Goal: Task Accomplishment & Management: Complete application form

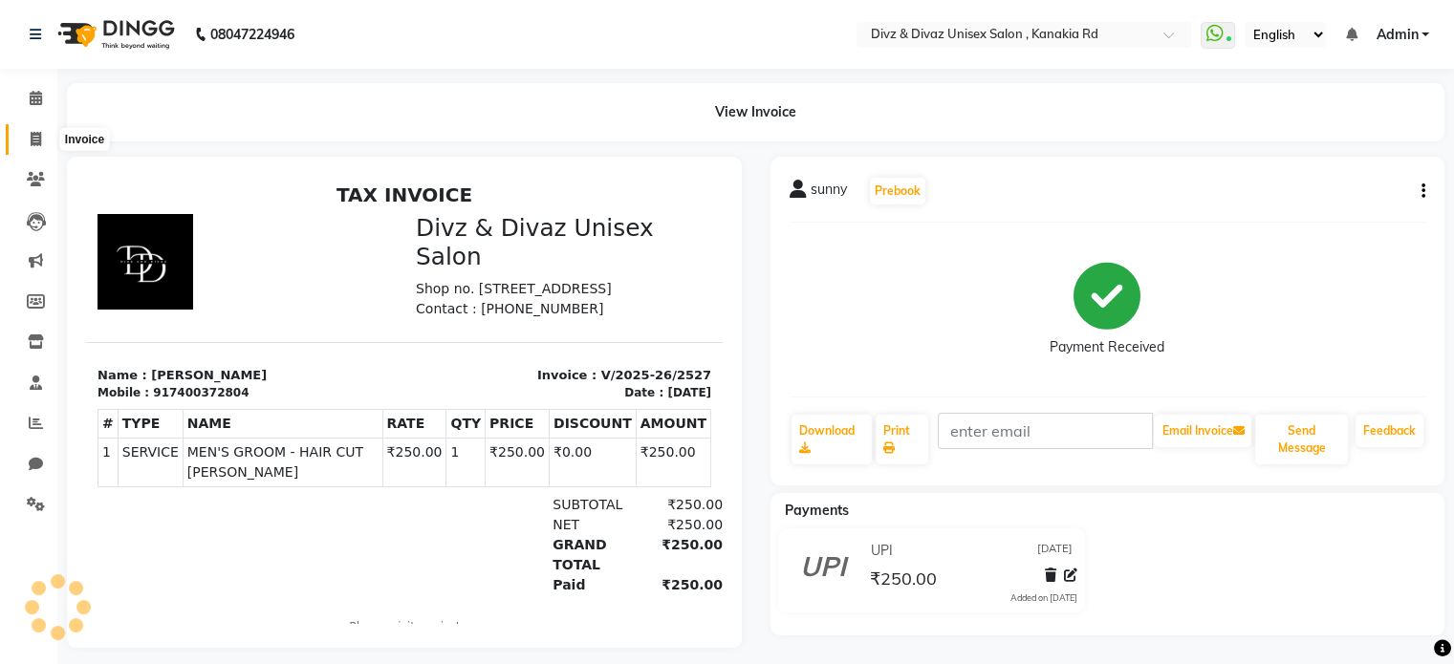
click at [34, 133] on icon at bounding box center [36, 139] width 11 height 14
select select "service"
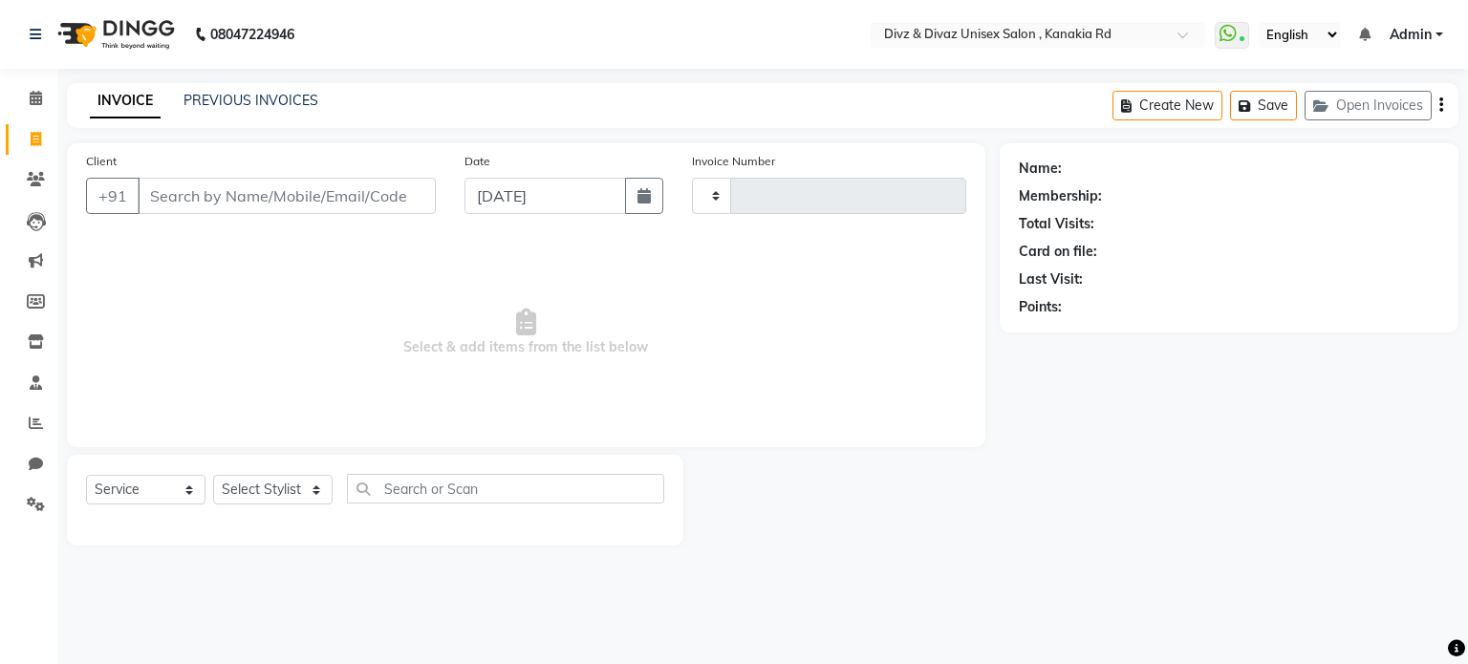
type input "2528"
select select "7588"
click at [190, 192] on input "Client" at bounding box center [287, 196] width 298 height 36
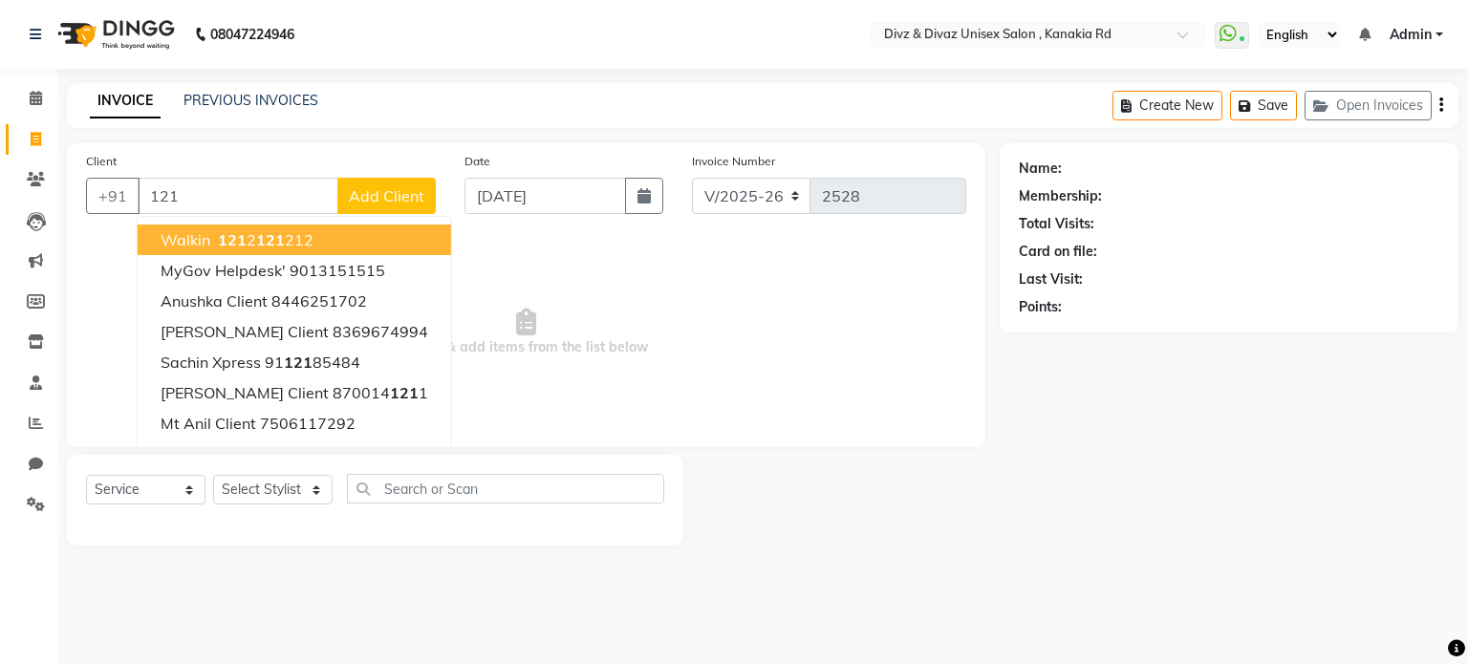
click at [314, 238] on button "walkin 121 2 121 212" at bounding box center [295, 240] width 314 height 31
type input "1212121212"
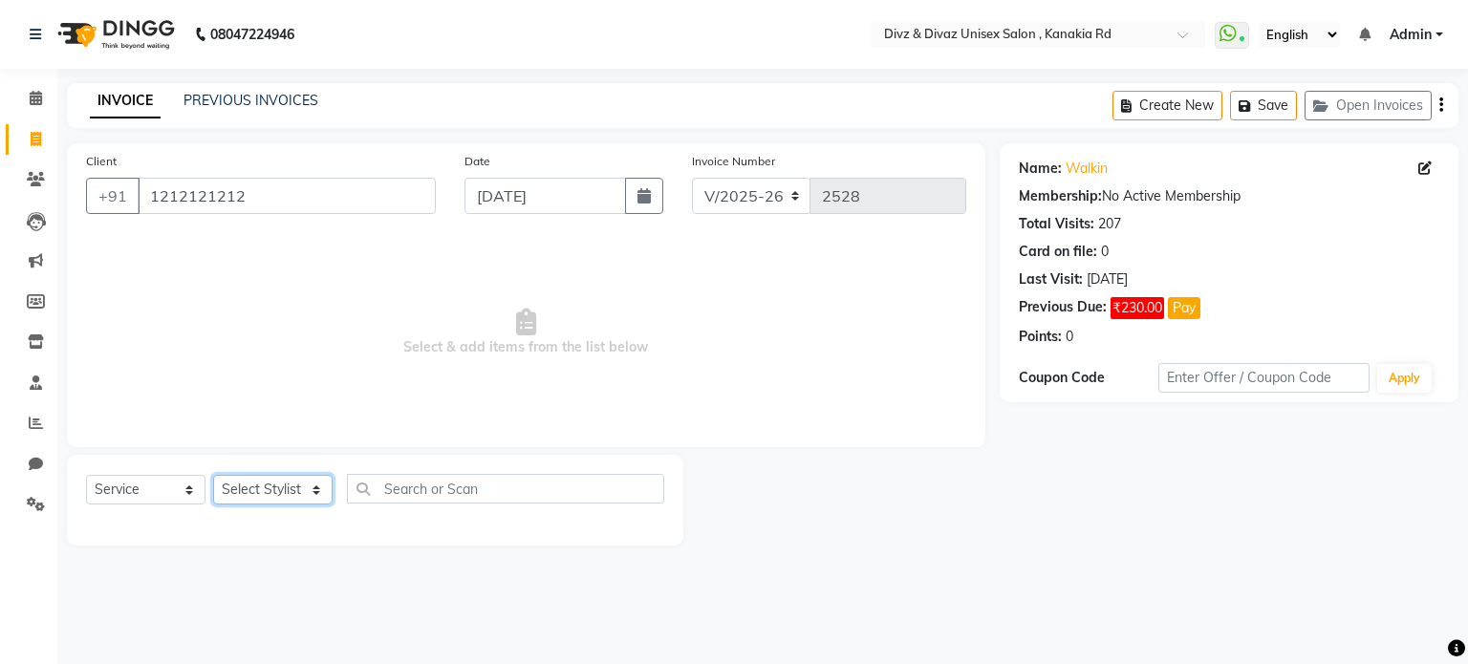
click at [292, 487] on select "Select Stylist [PERSON_NAME] Kailash Prem [PERSON_NAME]" at bounding box center [272, 490] width 119 height 30
select select "67195"
click at [213, 476] on select "Select Stylist [PERSON_NAME] Kailash Prem [PERSON_NAME]" at bounding box center [272, 490] width 119 height 30
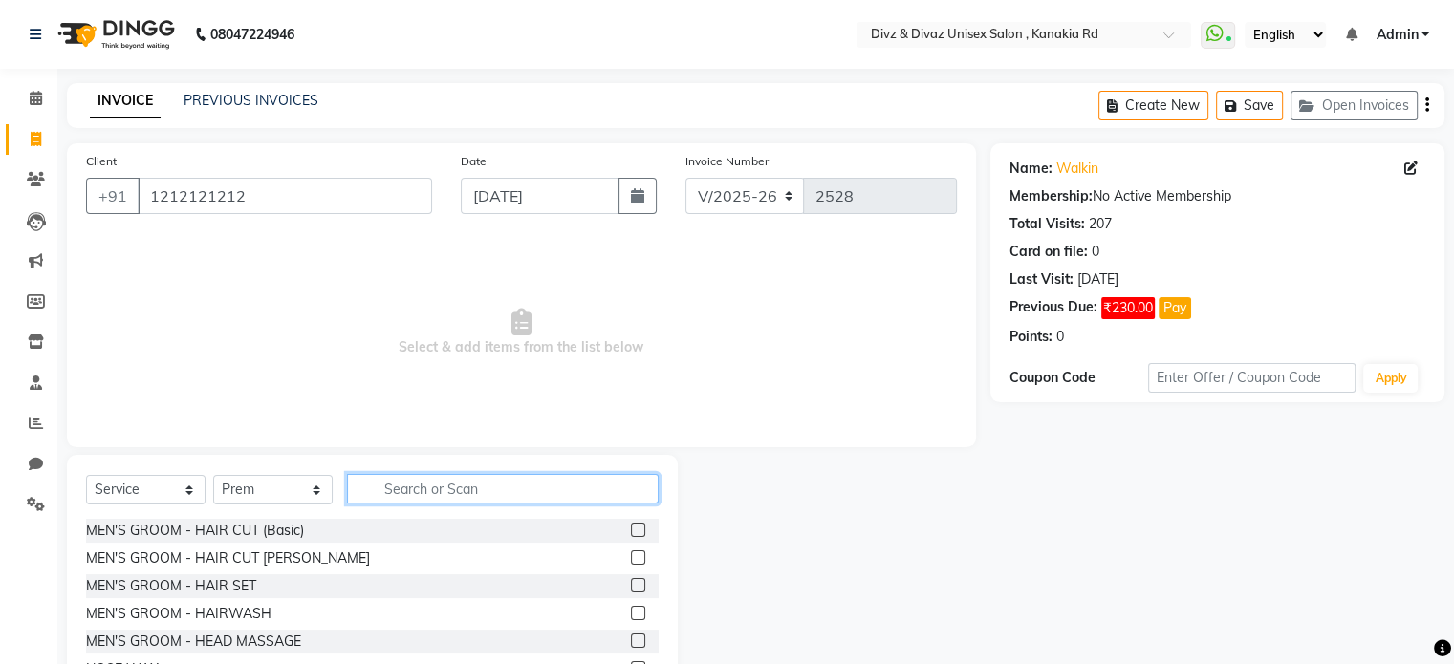
click at [478, 492] on input "text" at bounding box center [503, 489] width 312 height 30
type input "[PERSON_NAME]"
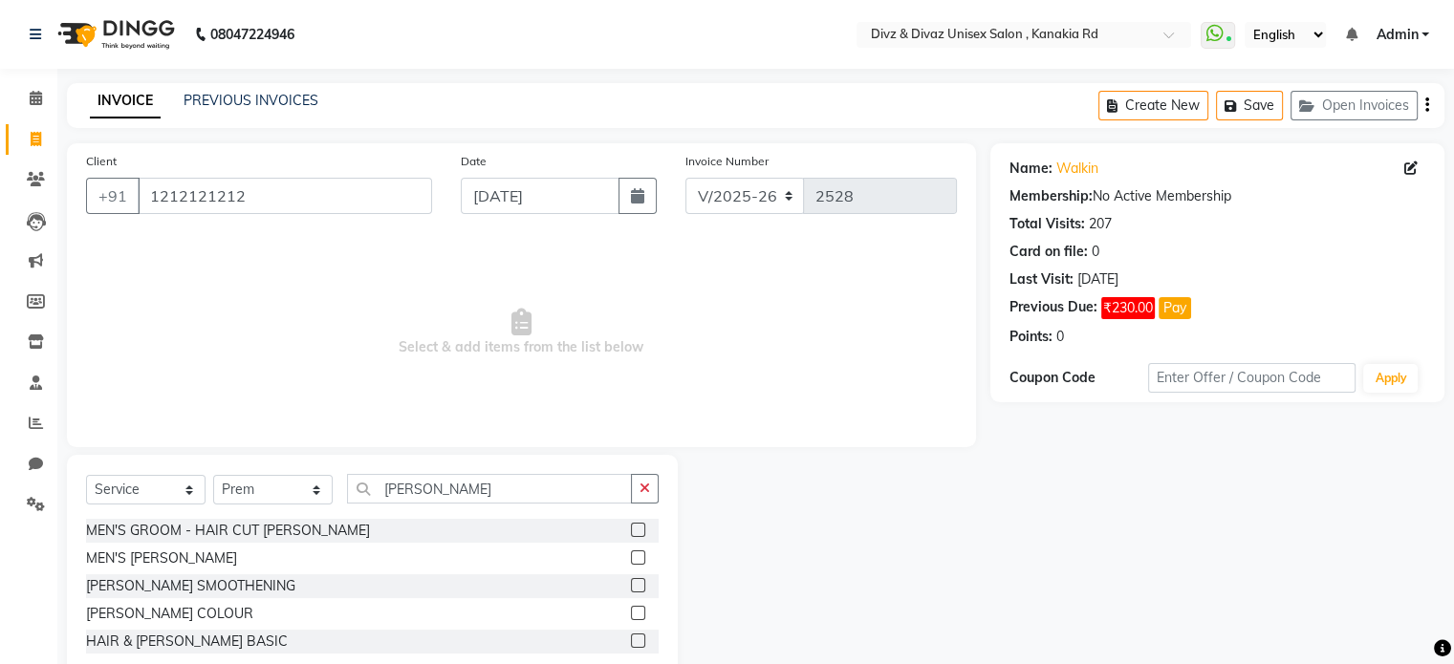
click at [640, 561] on label at bounding box center [638, 558] width 14 height 14
click at [640, 561] on input "checkbox" at bounding box center [637, 558] width 12 height 12
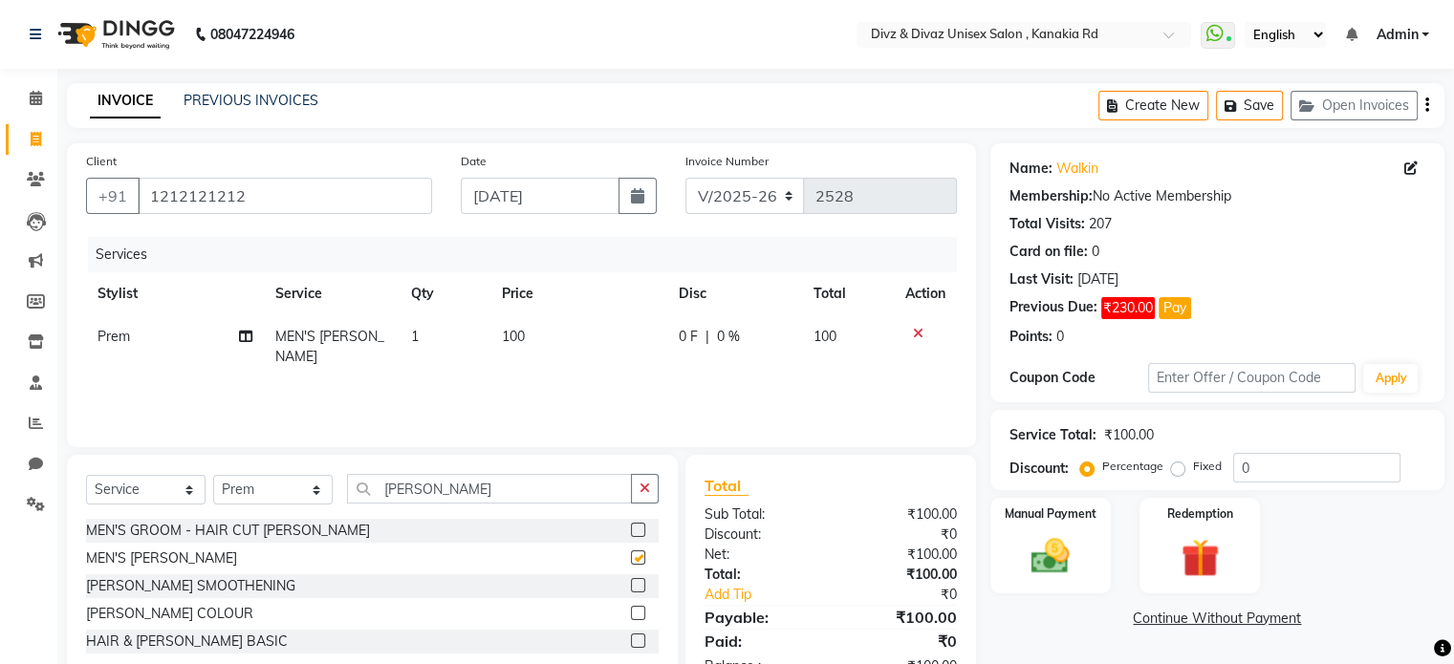
checkbox input "false"
click at [1072, 539] on img at bounding box center [1050, 557] width 64 height 46
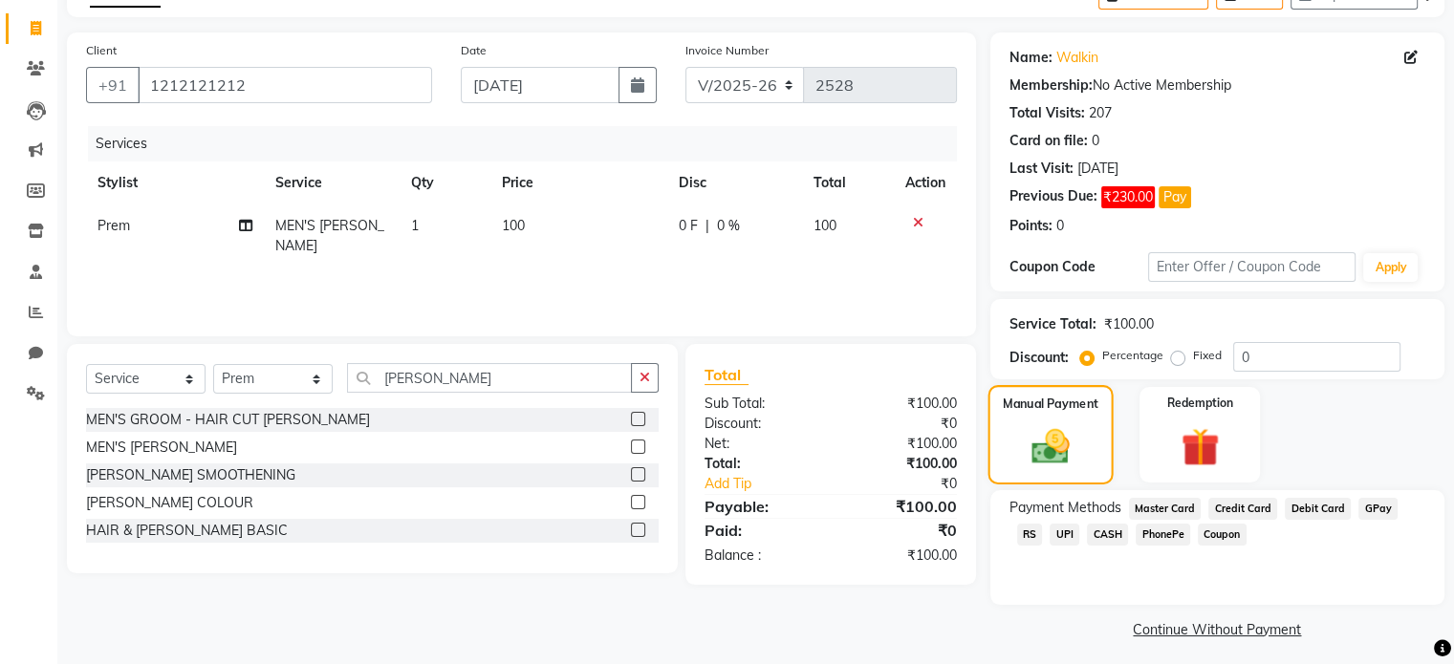
scroll to position [115, 0]
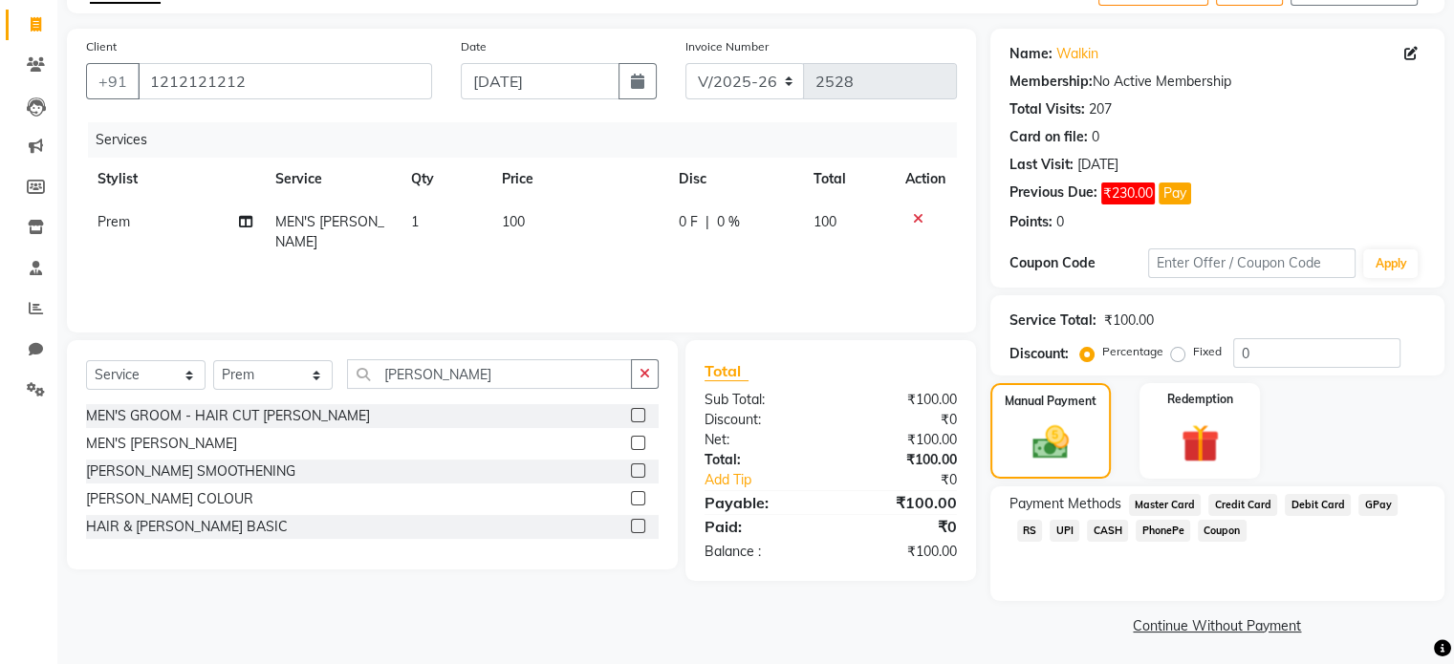
click at [1050, 527] on span "UPI" at bounding box center [1065, 531] width 30 height 22
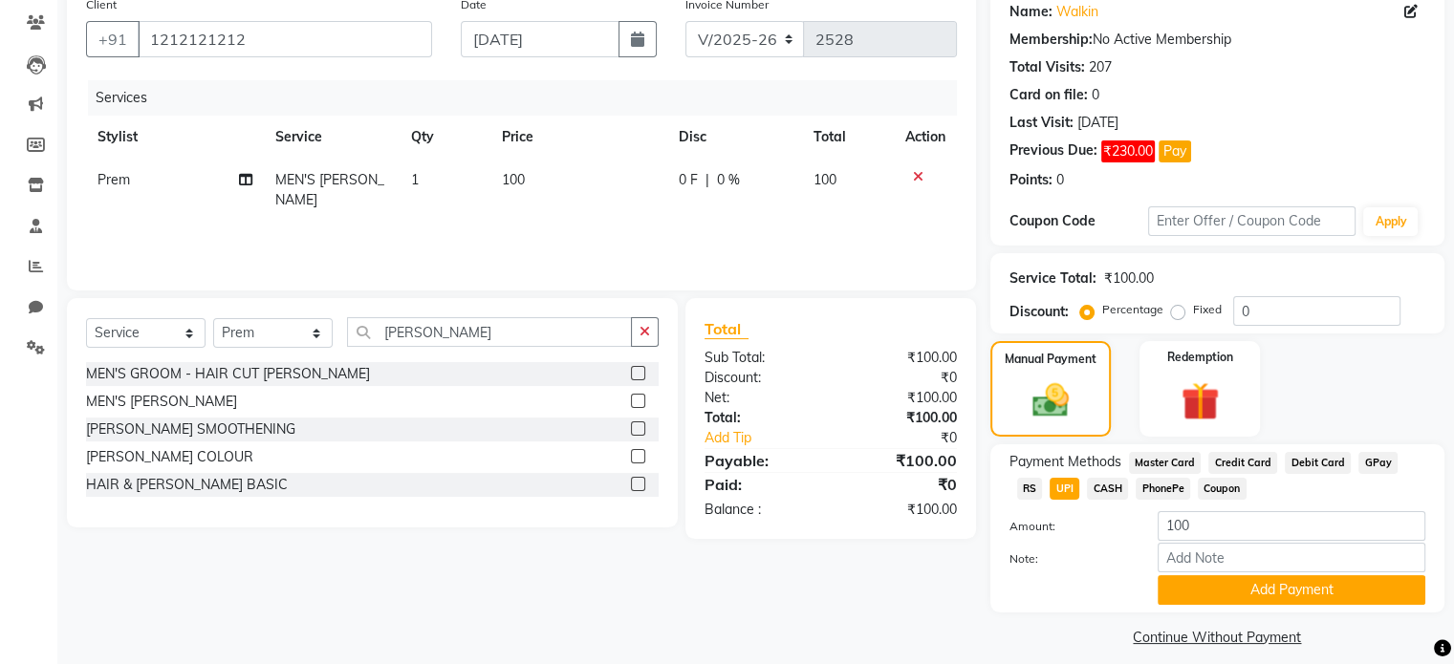
scroll to position [175, 0]
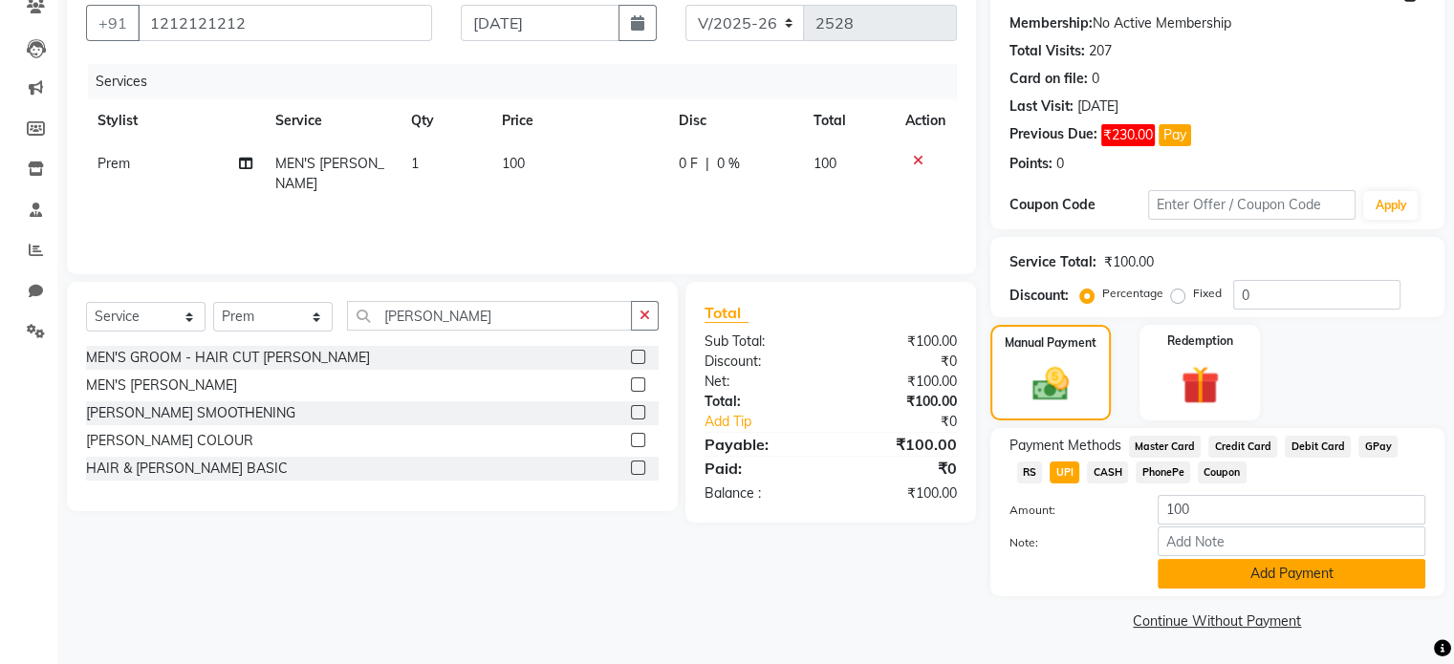
click at [1216, 570] on button "Add Payment" at bounding box center [1292, 574] width 268 height 30
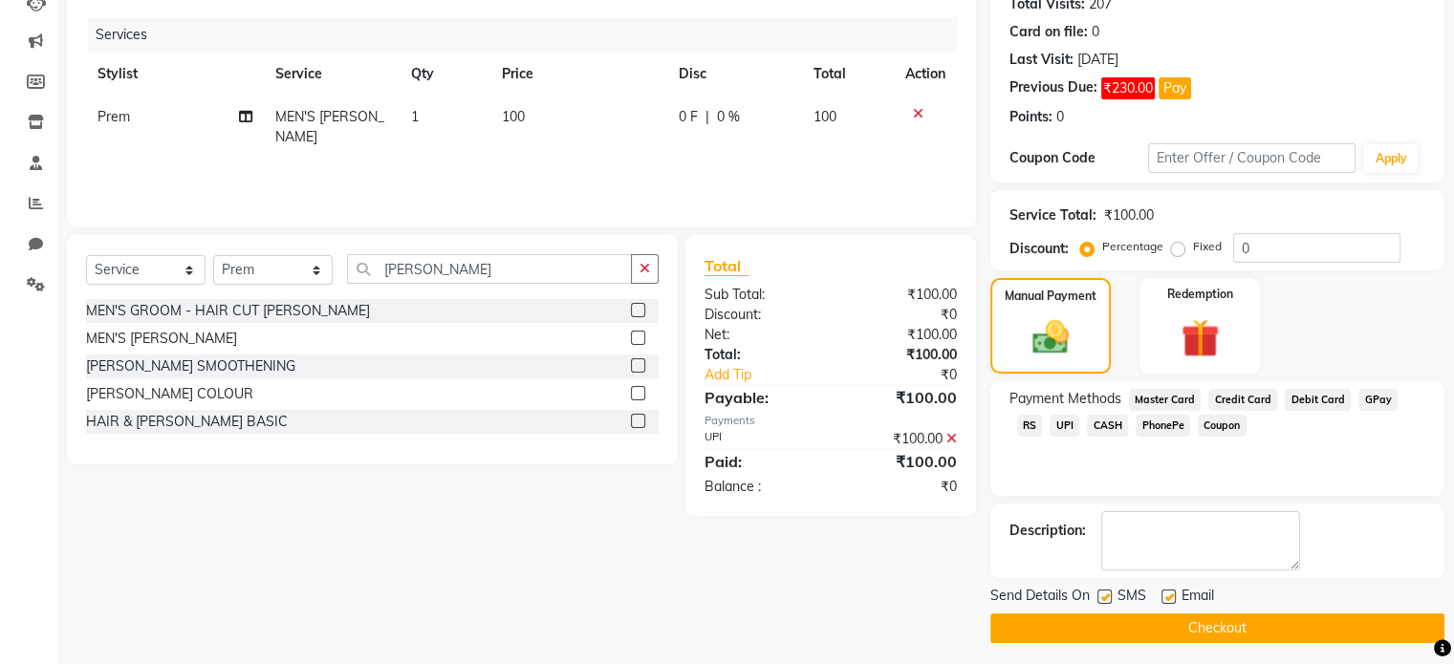
scroll to position [226, 0]
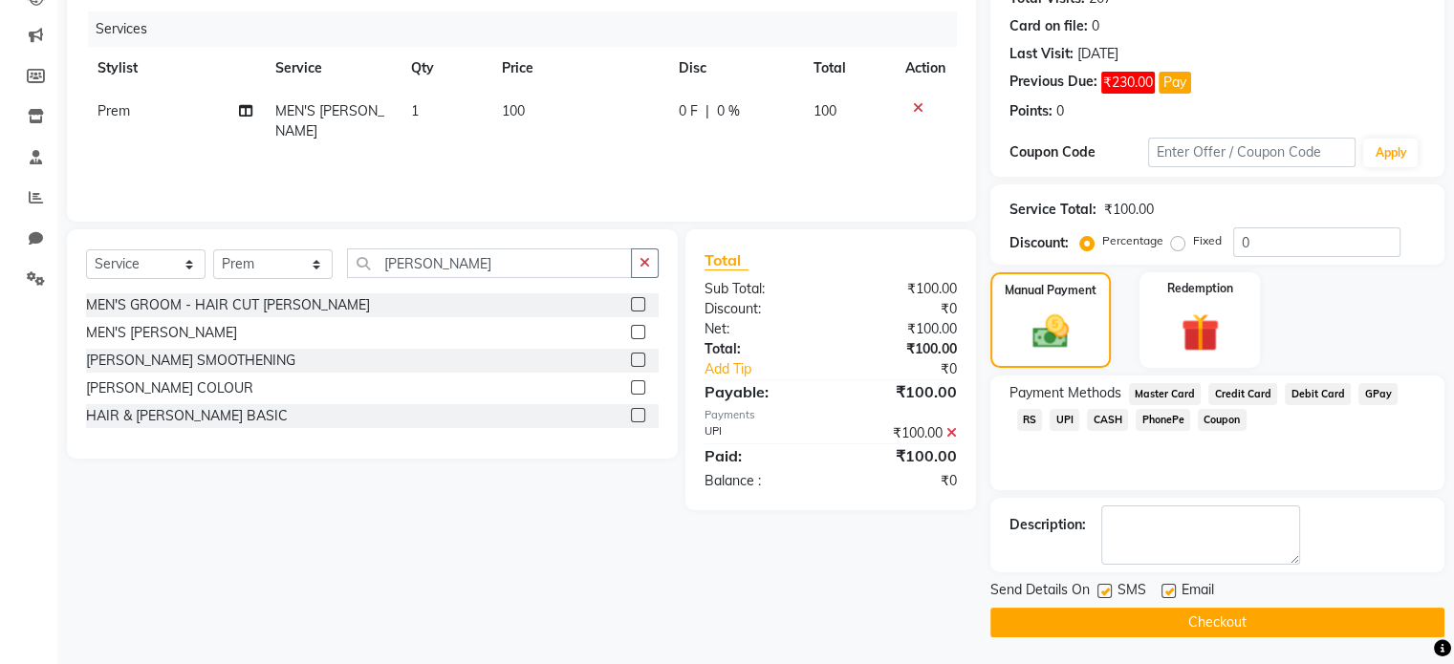
click at [1212, 615] on button "Checkout" at bounding box center [1217, 623] width 454 height 30
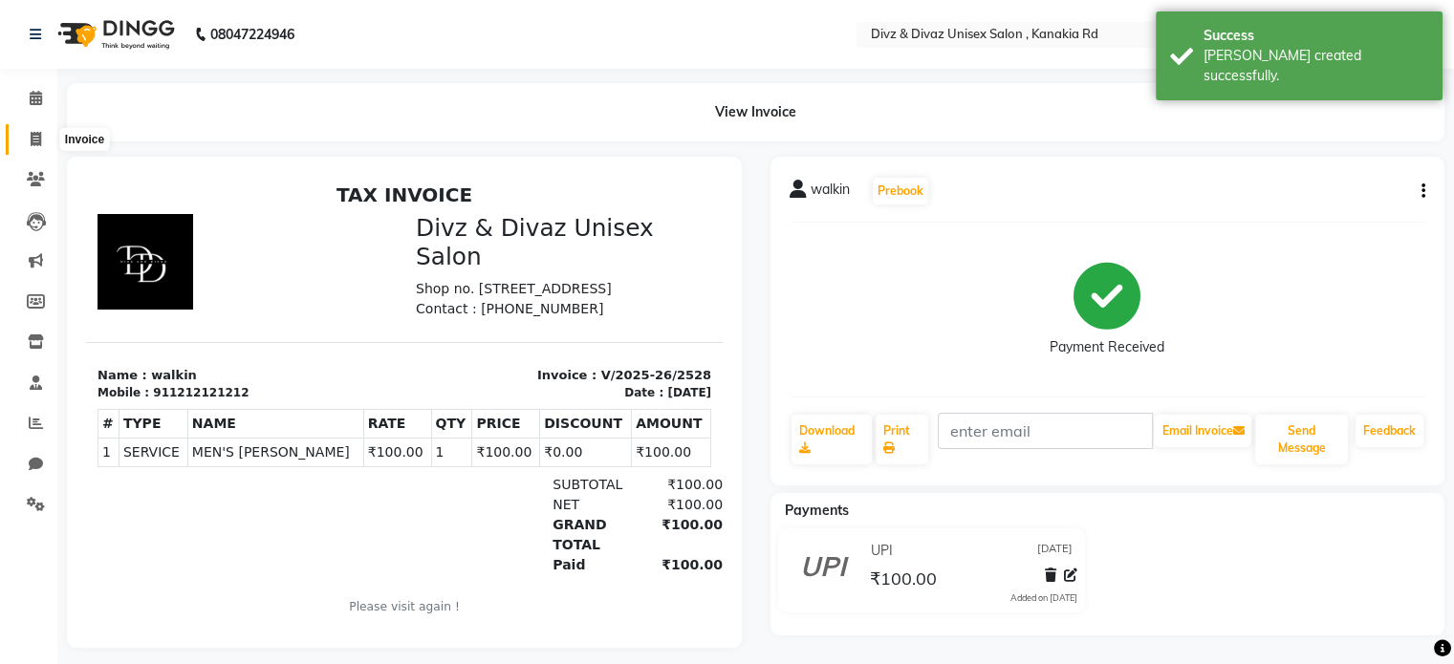
click at [34, 140] on icon at bounding box center [36, 139] width 11 height 14
select select "7588"
select select "service"
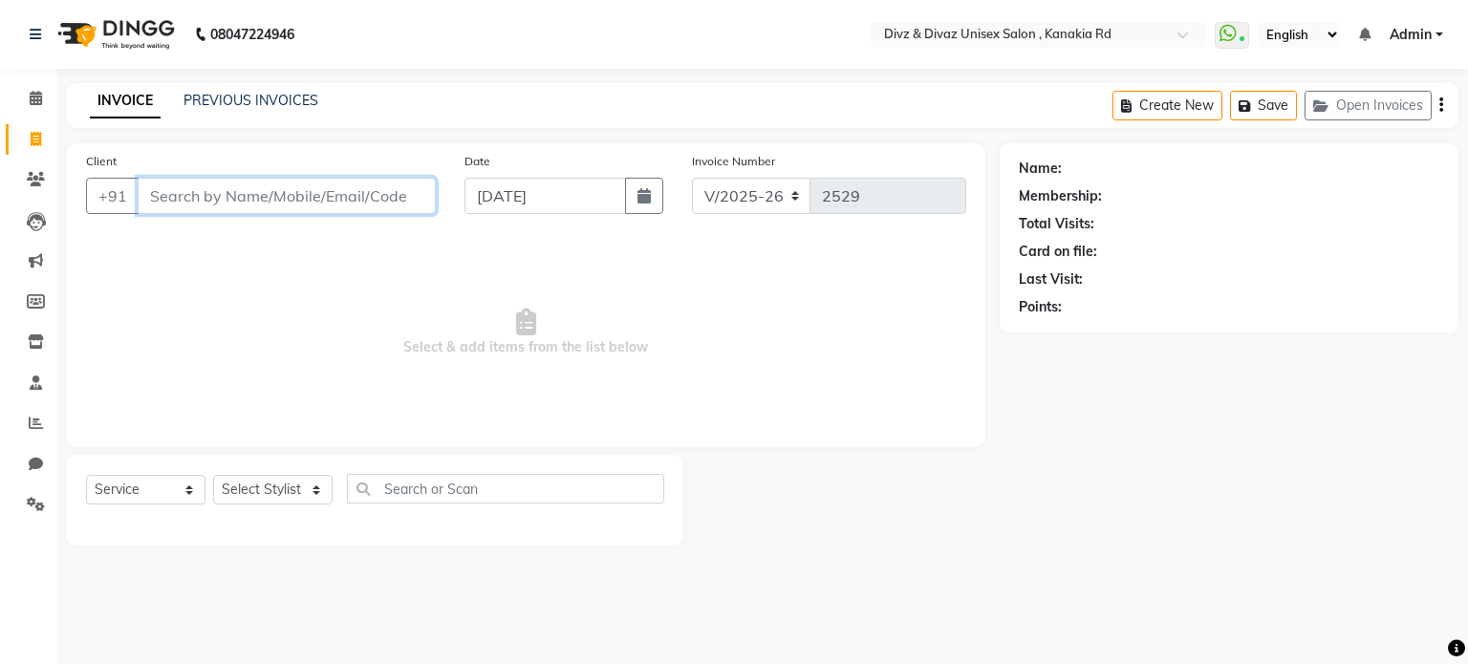
click at [280, 186] on input "Client" at bounding box center [287, 196] width 298 height 36
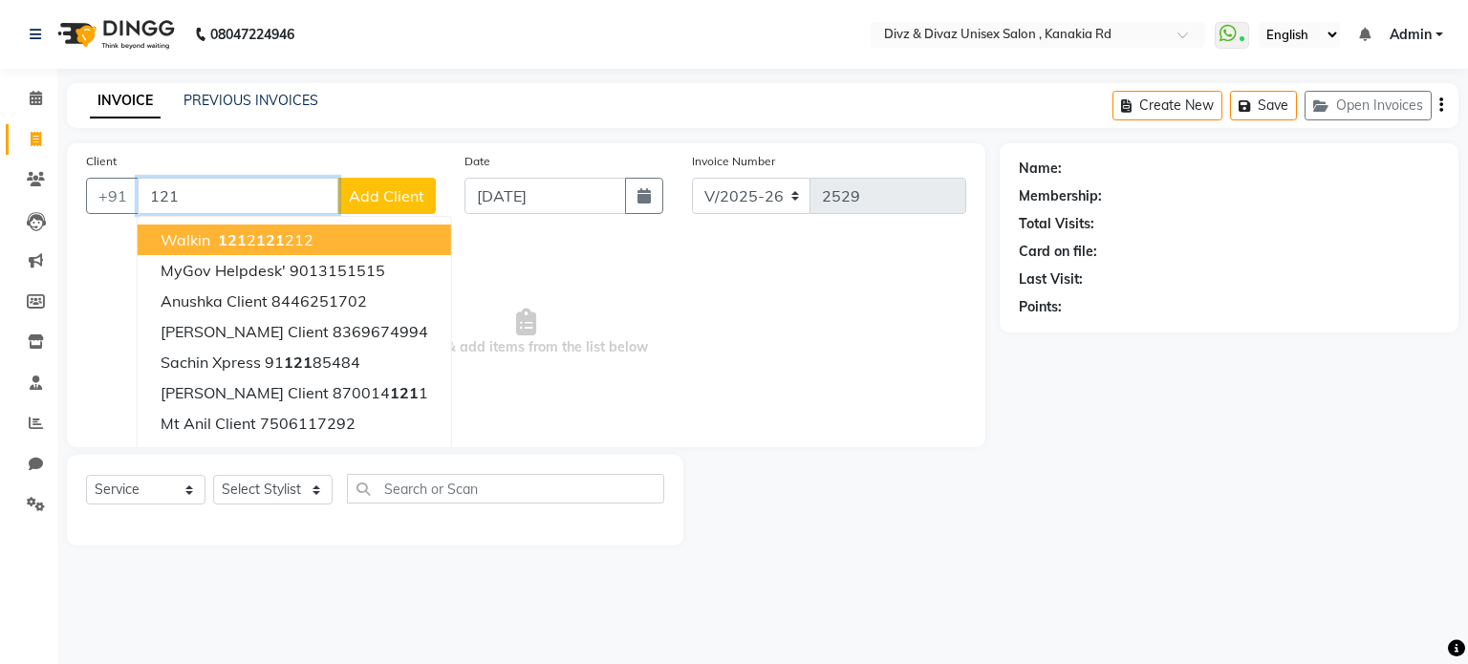
click at [367, 232] on button "walkin 121 2 121 212" at bounding box center [295, 240] width 314 height 31
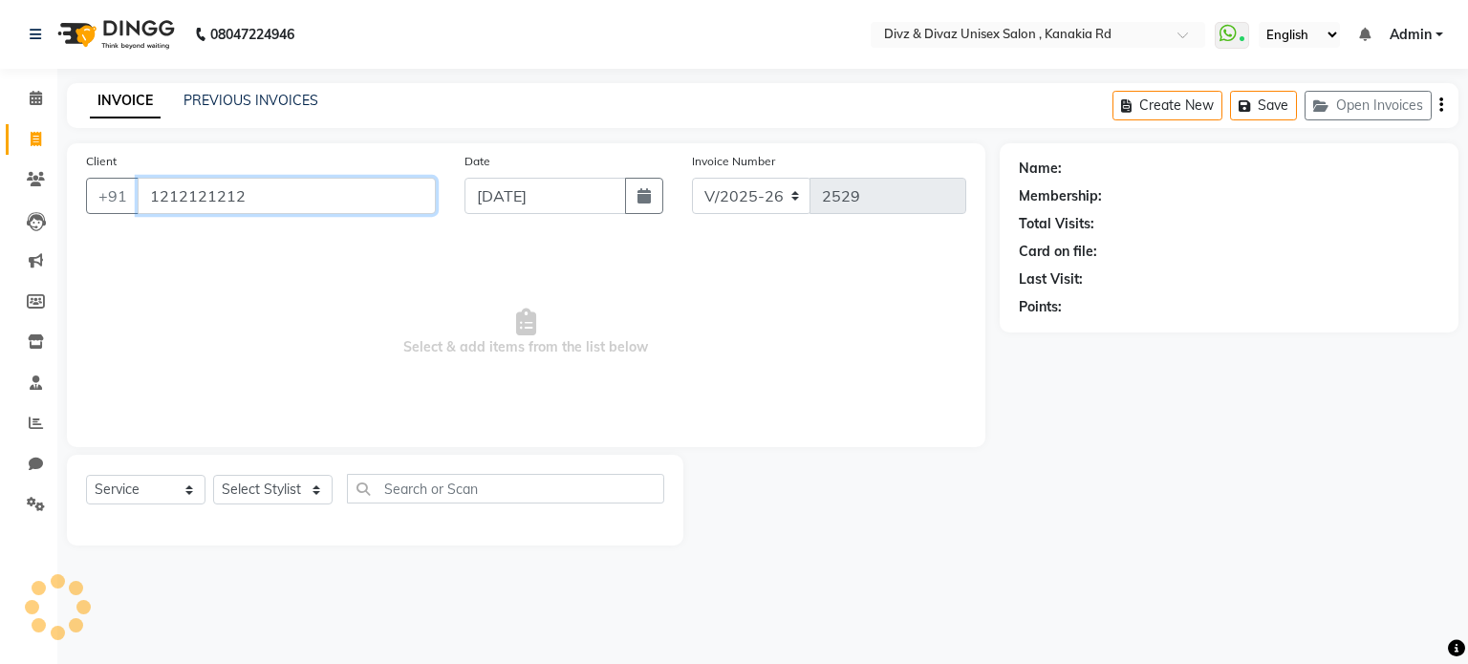
type input "1212121212"
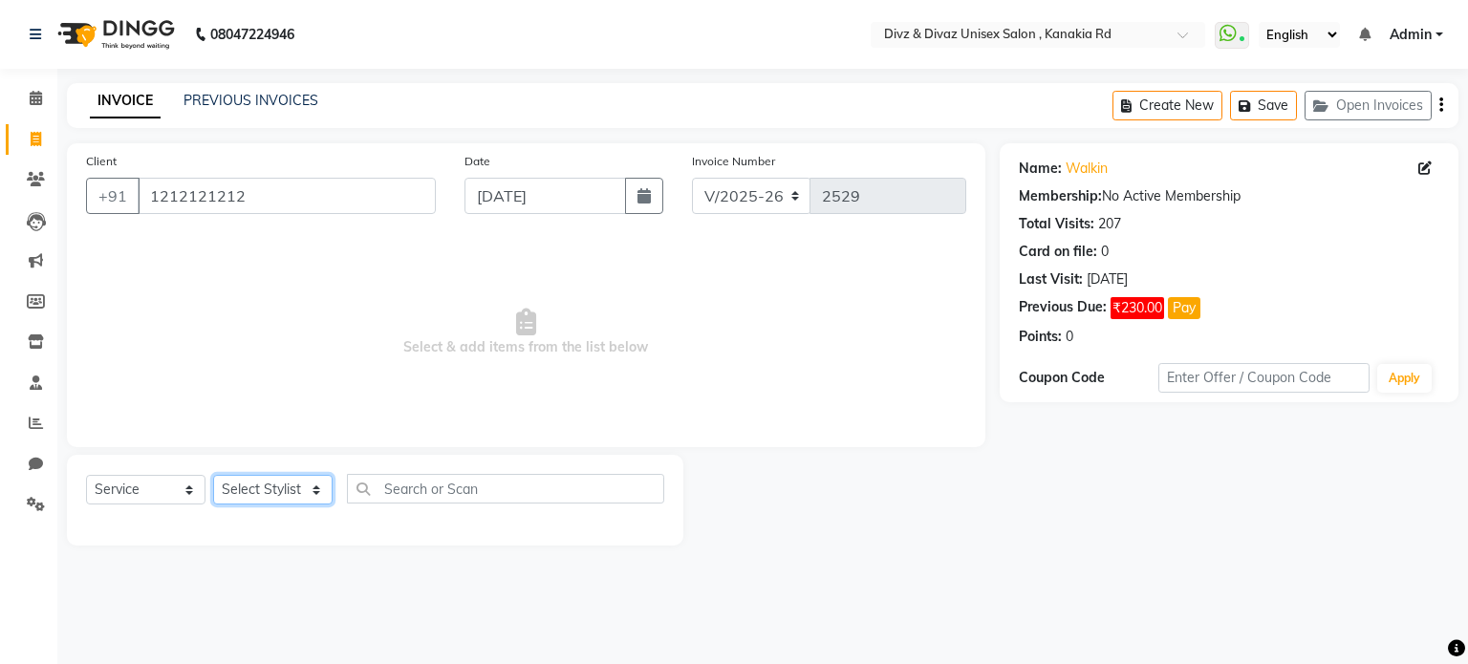
click at [301, 494] on select "Select Stylist [PERSON_NAME] Kailash Prem [PERSON_NAME]" at bounding box center [272, 490] width 119 height 30
select select "67195"
click at [213, 476] on select "Select Stylist [PERSON_NAME] Kailash Prem [PERSON_NAME]" at bounding box center [272, 490] width 119 height 30
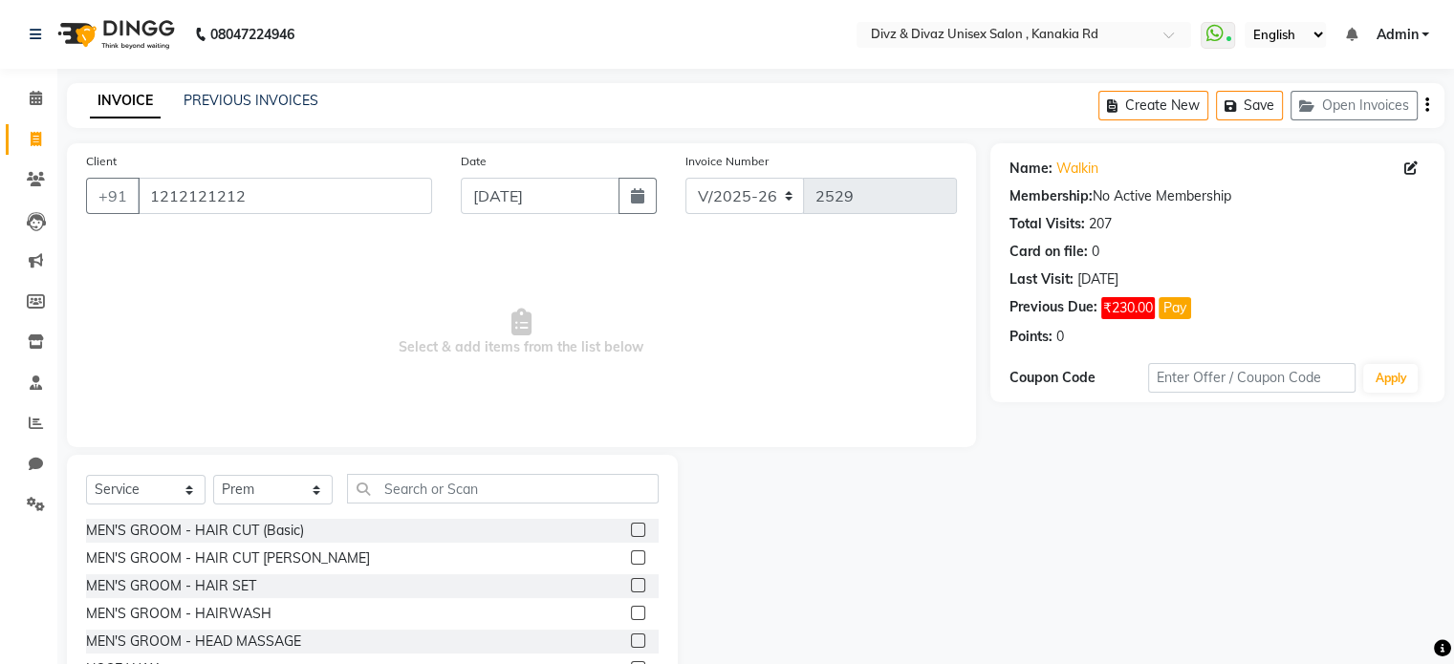
click at [631, 531] on label at bounding box center [638, 530] width 14 height 14
click at [631, 531] on input "checkbox" at bounding box center [637, 531] width 12 height 12
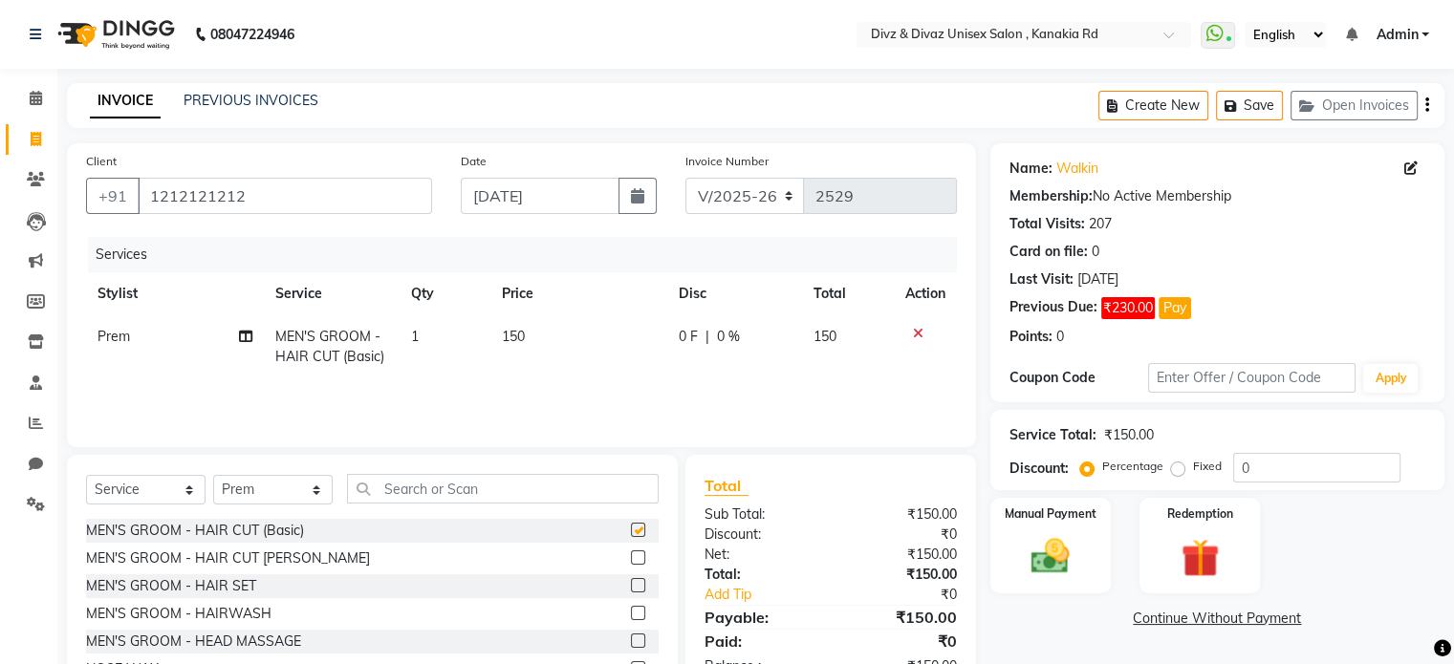
checkbox input "false"
click at [1037, 535] on img at bounding box center [1050, 557] width 64 height 46
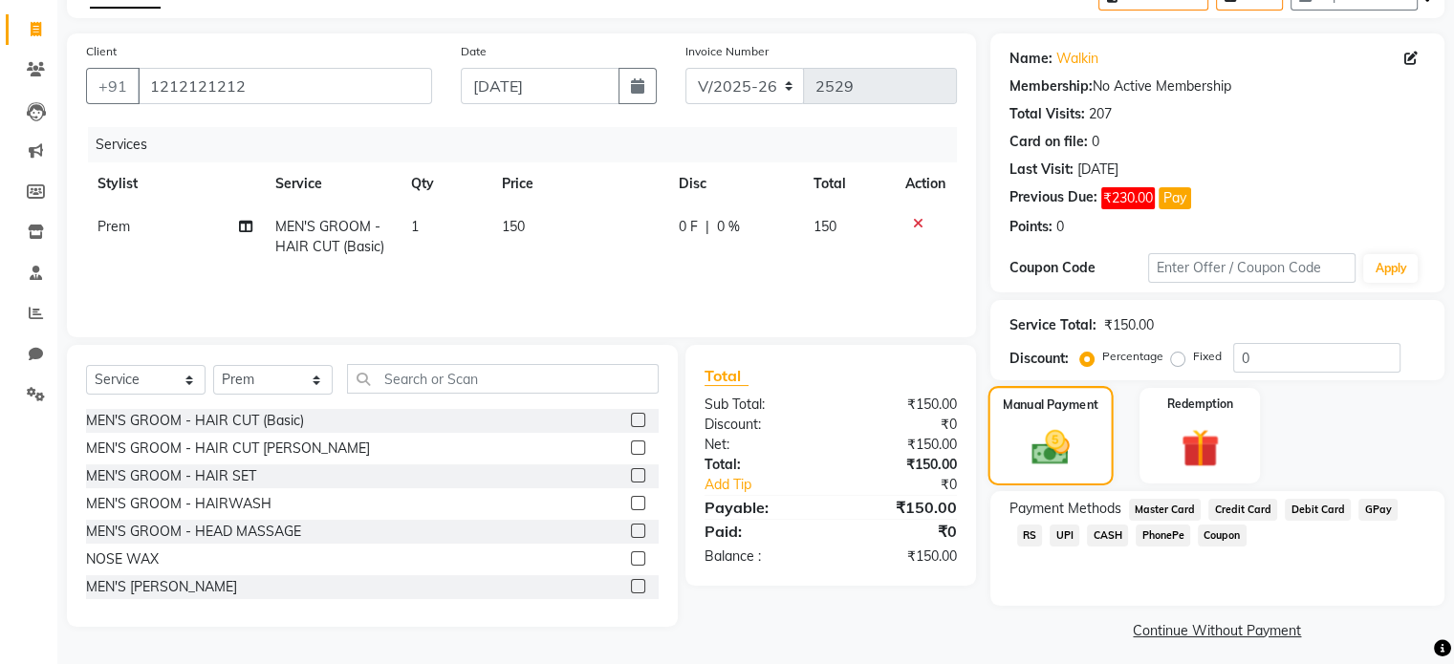
scroll to position [115, 0]
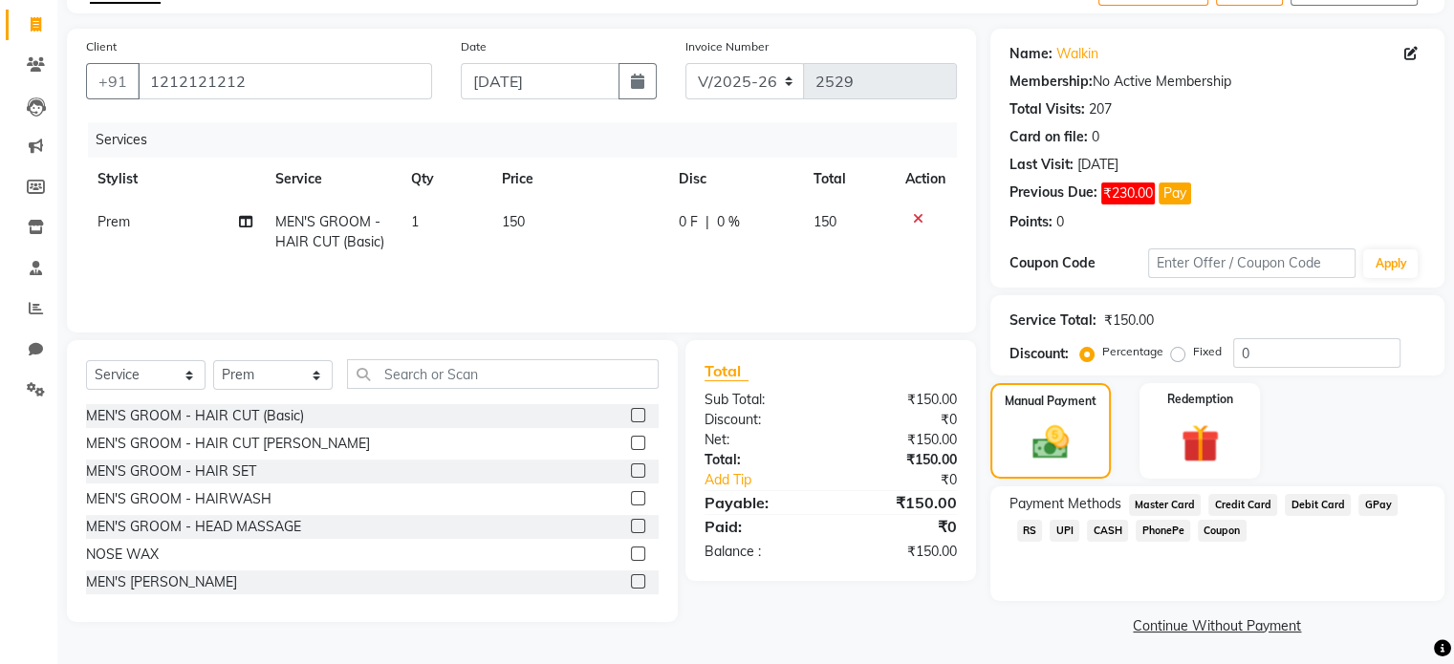
click at [1087, 527] on span "CASH" at bounding box center [1107, 531] width 41 height 22
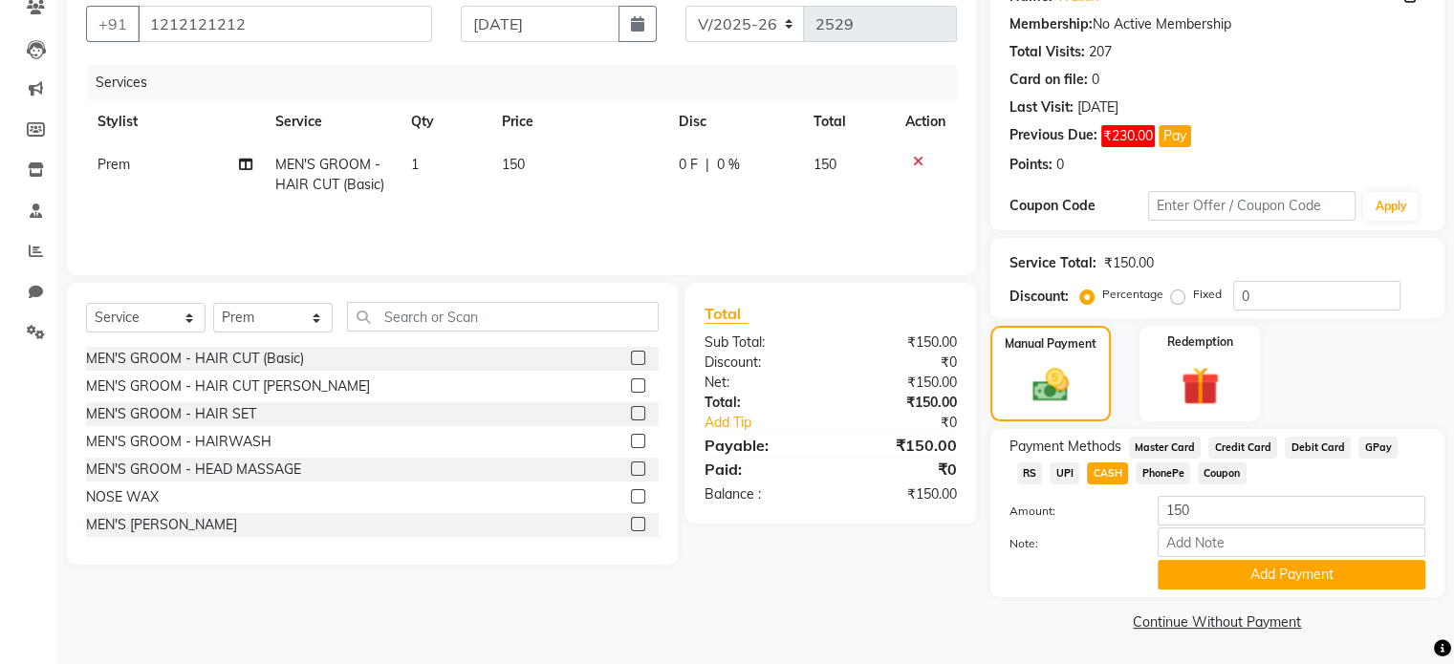
scroll to position [175, 0]
click at [1216, 592] on div "Payment Methods Master Card Credit Card Debit Card GPay RS UPI CASH PhonePe Cou…" at bounding box center [1217, 512] width 454 height 168
click at [1208, 565] on button "Add Payment" at bounding box center [1292, 574] width 268 height 30
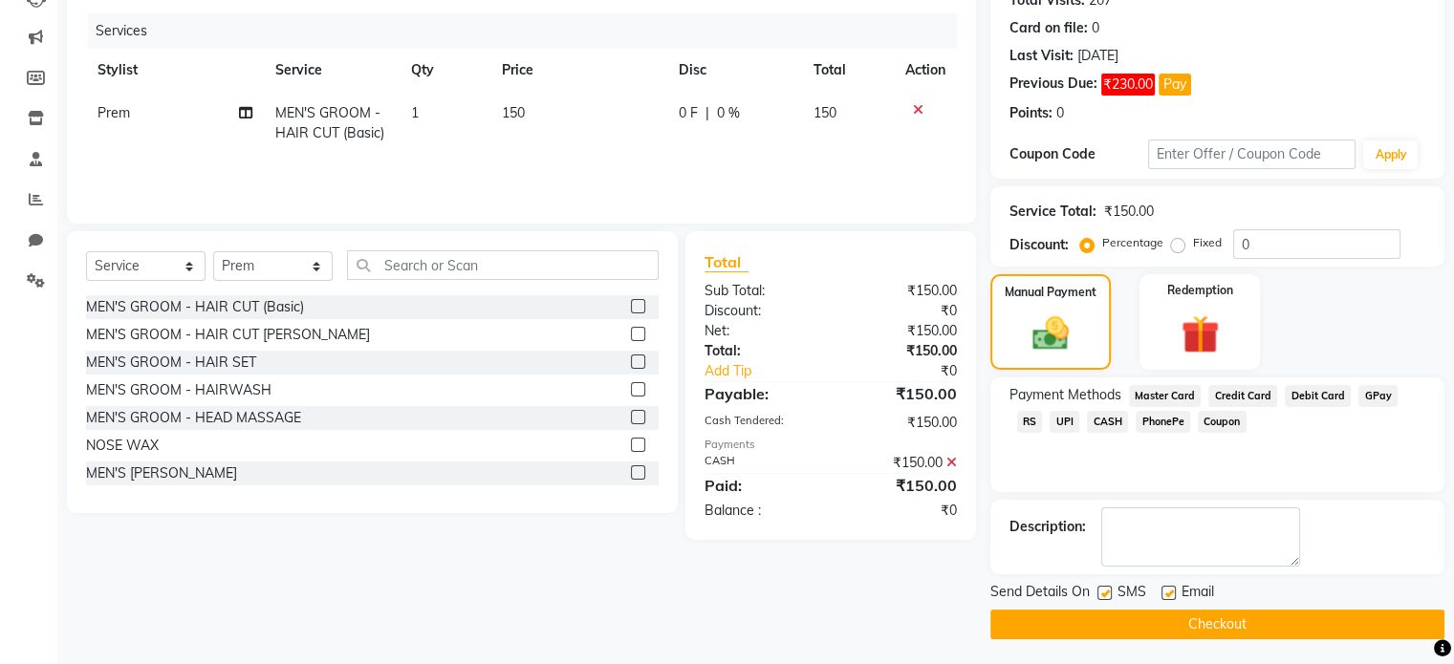
scroll to position [226, 0]
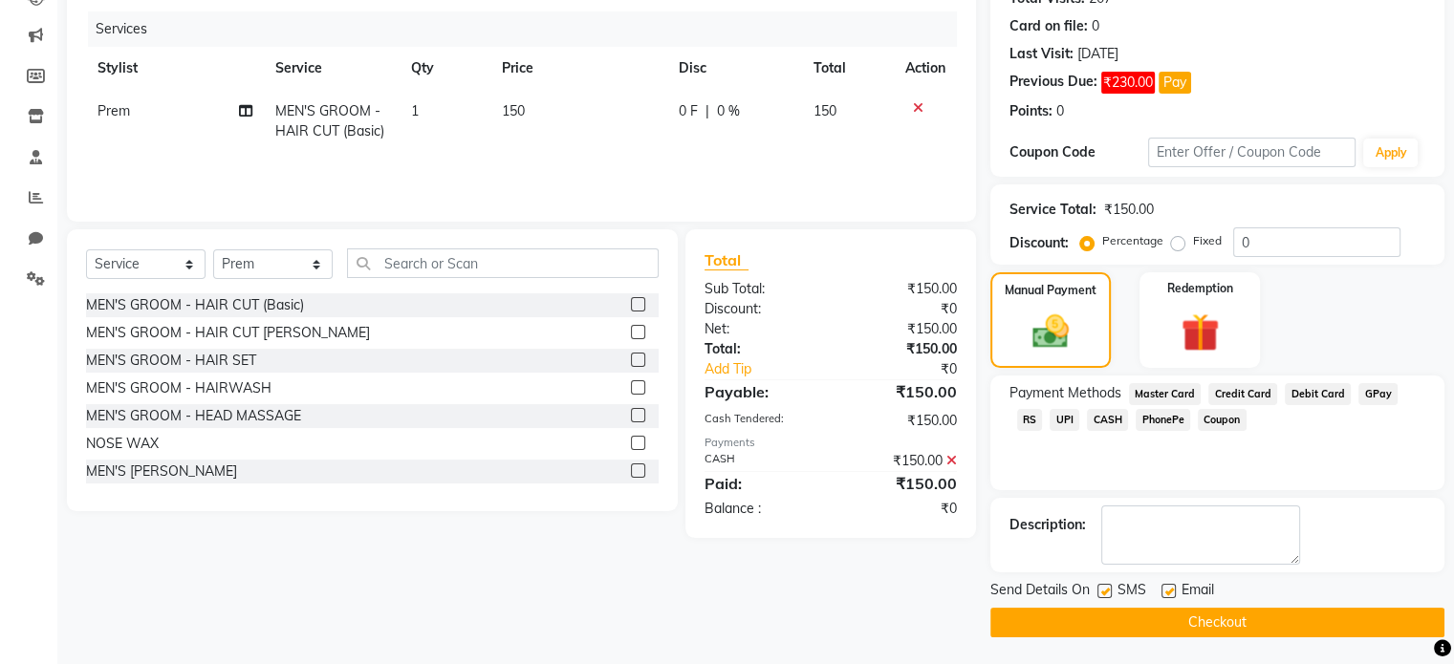
click at [1208, 625] on button "Checkout" at bounding box center [1217, 623] width 454 height 30
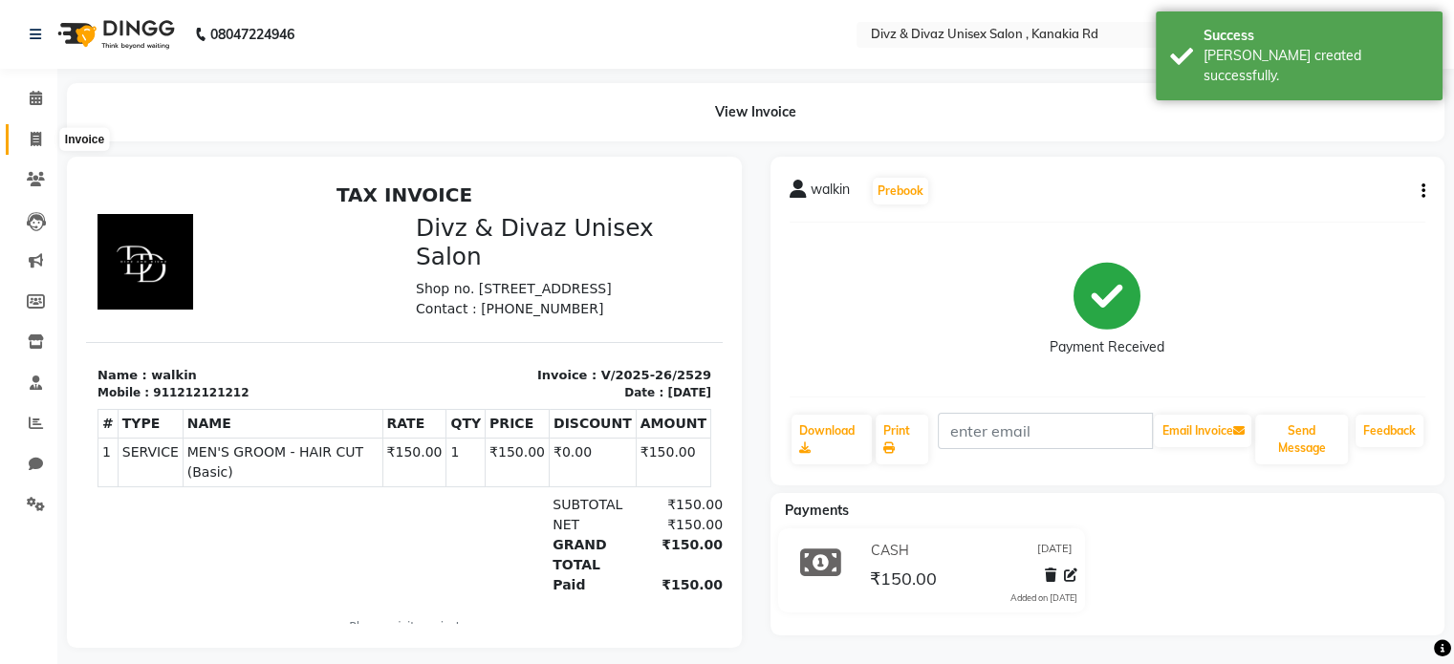
click at [35, 140] on icon at bounding box center [36, 139] width 11 height 14
select select "service"
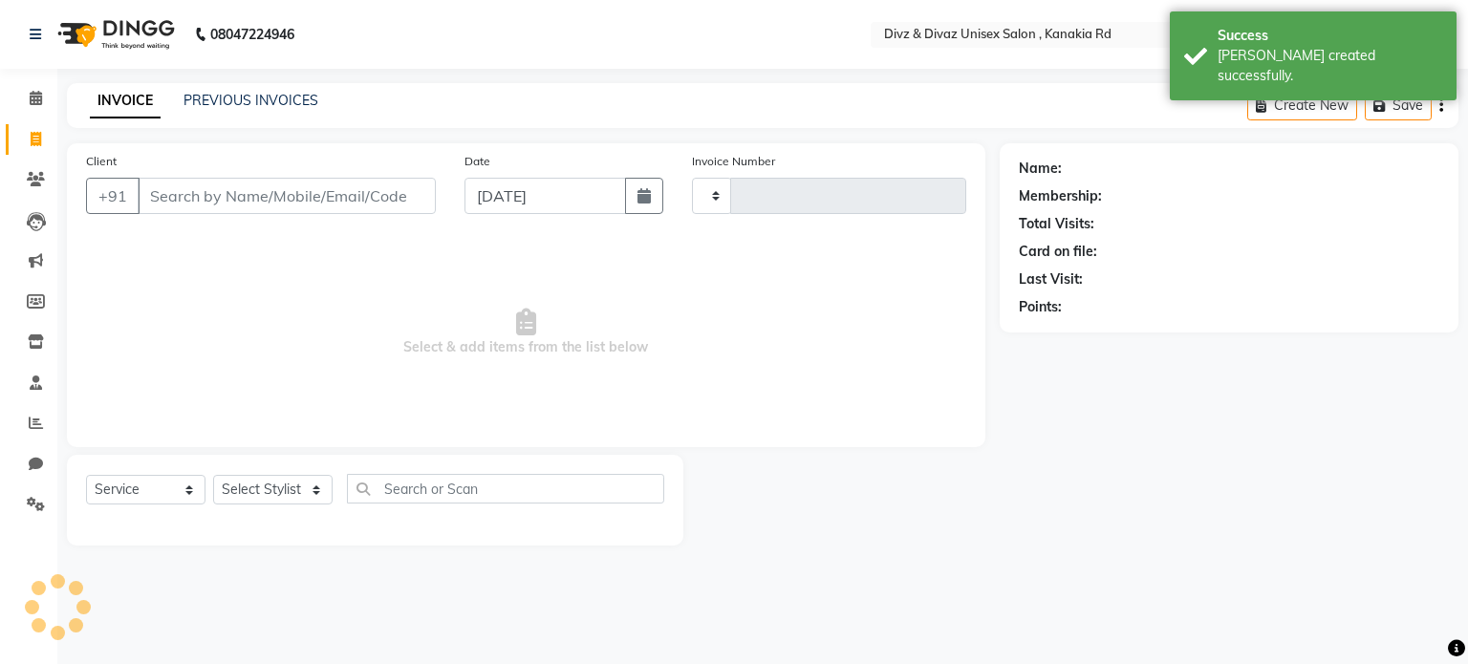
type input "2530"
select select "7588"
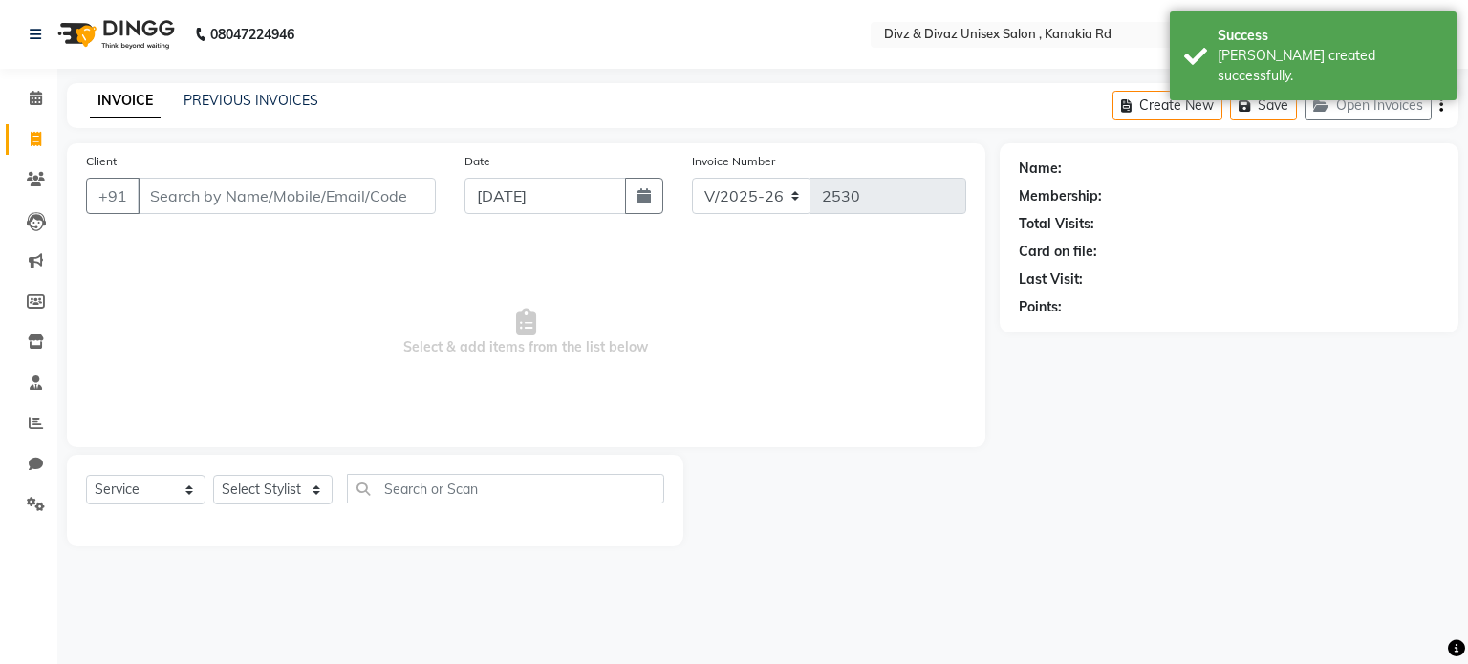
click at [211, 203] on input "Client" at bounding box center [287, 196] width 298 height 36
